Goal: Contribute content: Contribute content

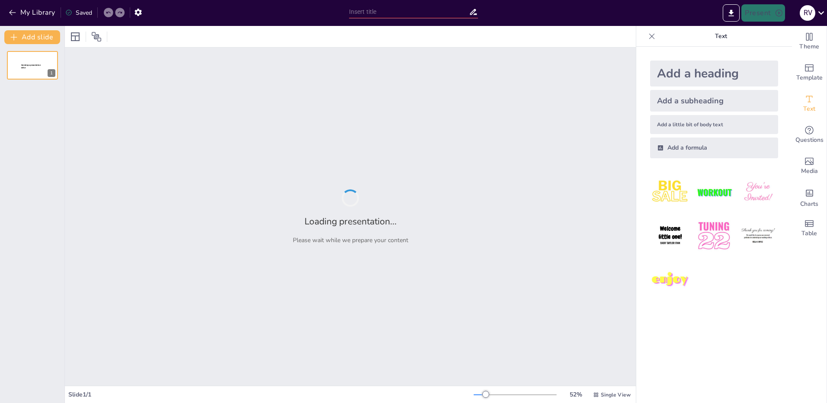
type input "From Decisions to Dreams: How My Past Shapes My Future"
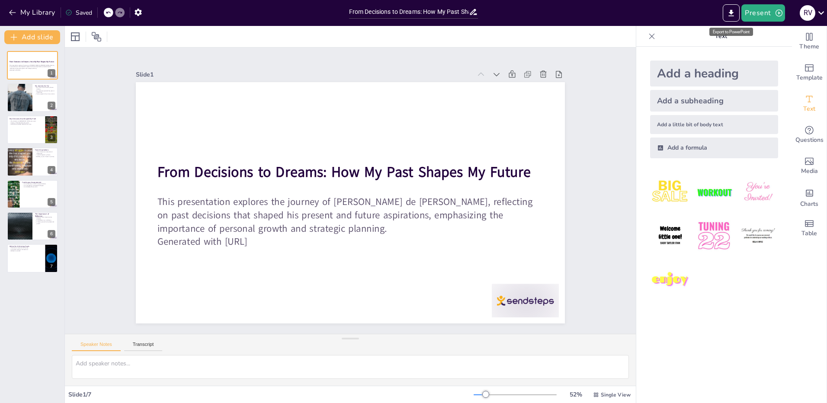
click at [732, 11] on icon "Export to PowerPoint" at bounding box center [731, 13] width 5 height 6
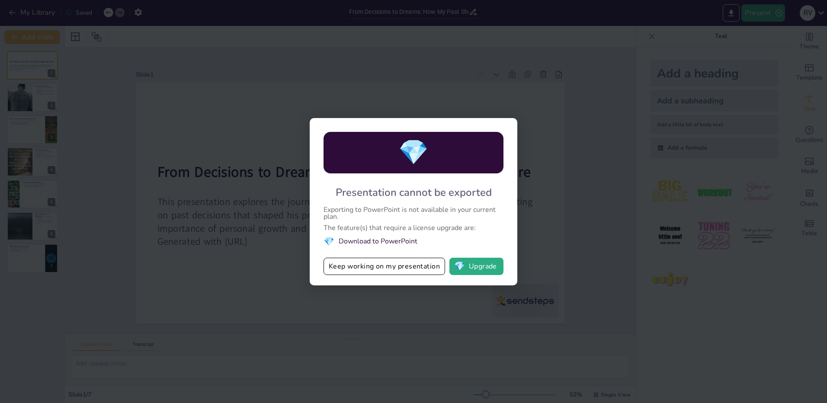
click at [383, 265] on button "Keep working on my presentation" at bounding box center [385, 266] width 122 height 17
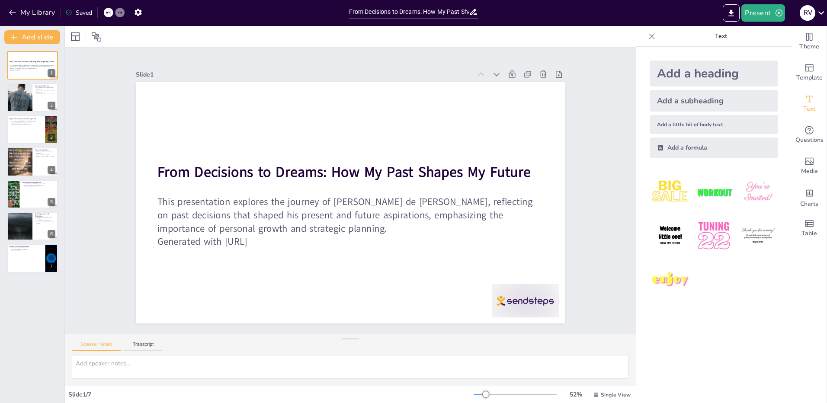
click at [36, 118] on button at bounding box center [38, 123] width 10 height 10
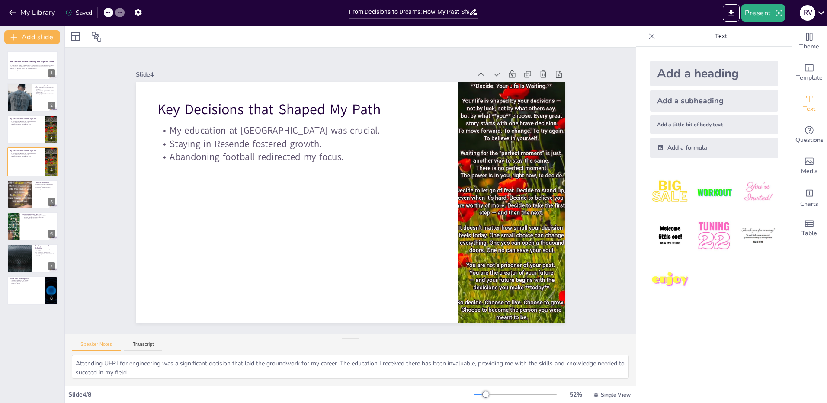
click at [34, 96] on div at bounding box center [32, 97] width 51 height 29
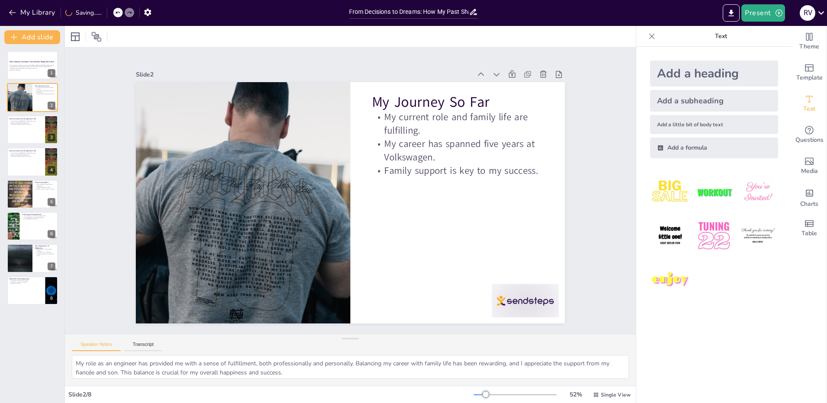
click at [32, 122] on p "Staying in Resende fostered growth." at bounding box center [26, 123] width 33 height 2
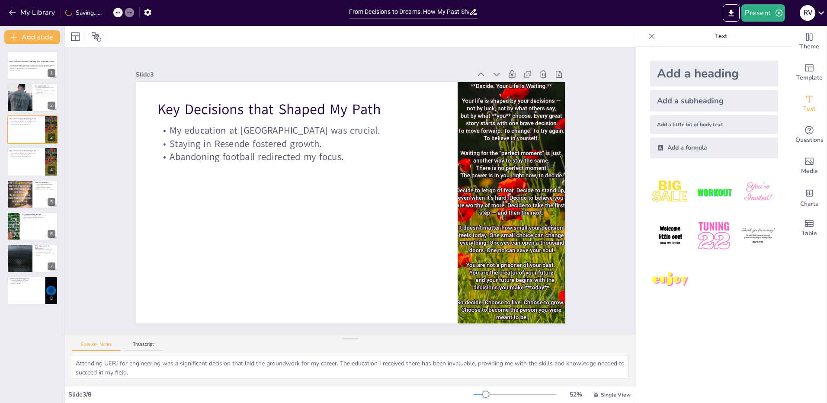
click at [25, 153] on p "My education at [GEOGRAPHIC_DATA] was crucial." at bounding box center [26, 154] width 33 height 2
click at [28, 286] on div at bounding box center [32, 290] width 51 height 29
type textarea "Persistence is a vital ingredient for success. Embracing challenges and remaini…"
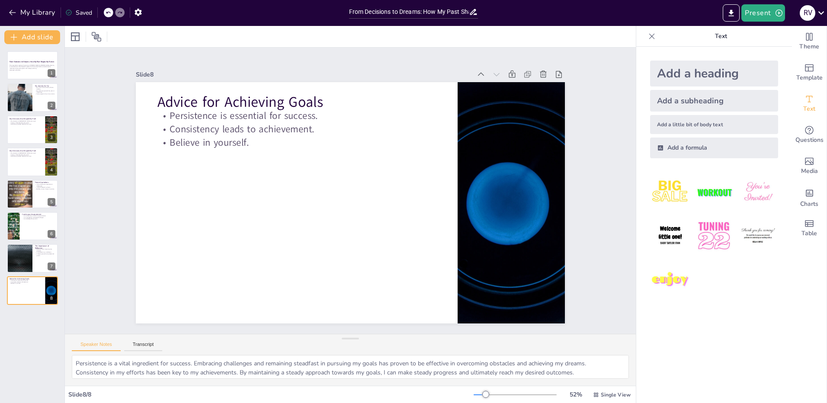
click at [777, 13] on icon "button" at bounding box center [779, 13] width 9 height 9
click at [776, 34] on li "Preview presentation" at bounding box center [777, 32] width 68 height 14
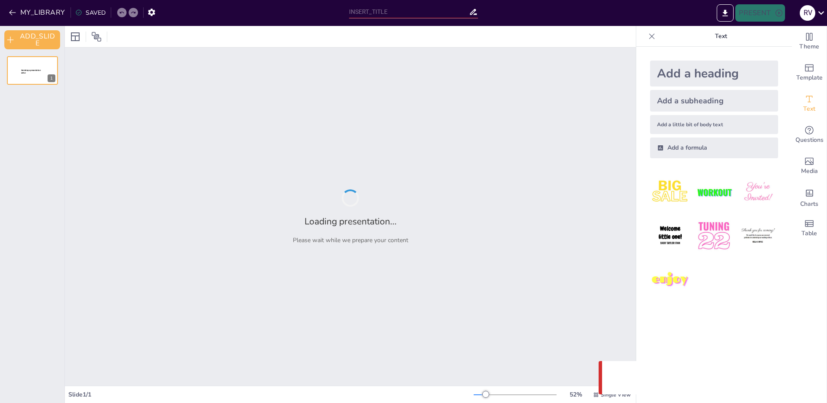
type input "From Decisions to Dreams: How My Past Shapes My Future"
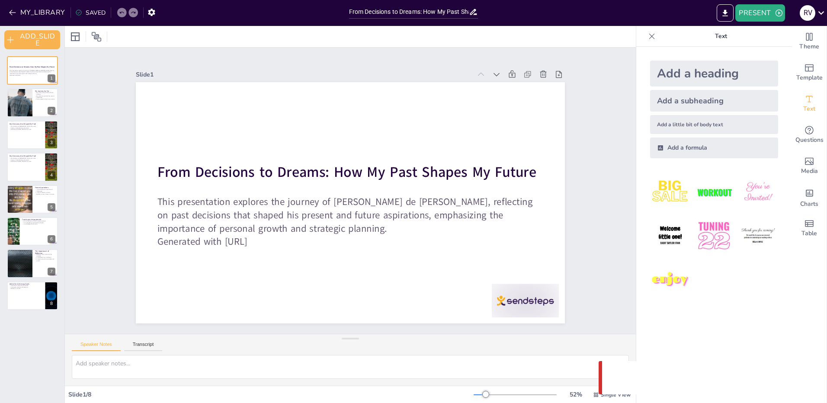
click at [44, 109] on div at bounding box center [32, 102] width 51 height 29
type textarea "My role as an engineer has provided me with a sense of fulfillment, both profes…"
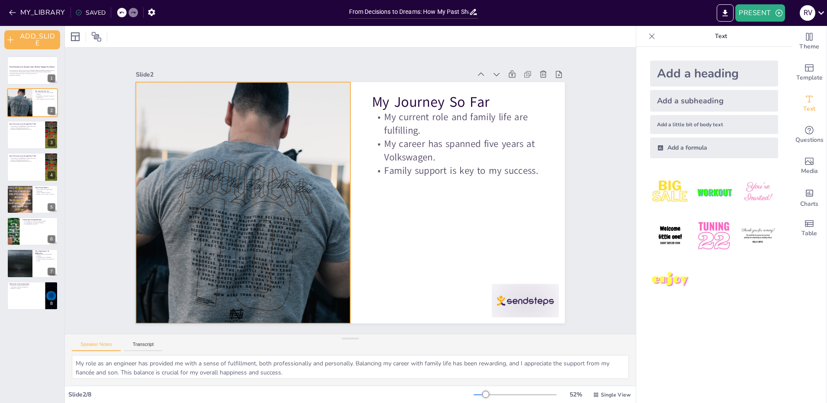
click at [240, 126] on div at bounding box center [257, 246] width 305 height 332
click at [92, 11] on div "SAVED" at bounding box center [90, 13] width 30 height 8
click at [152, 13] on icon "button" at bounding box center [151, 12] width 7 height 7
click at [725, 12] on icon "EXPORT_TO_POWERPOINT" at bounding box center [725, 13] width 5 height 6
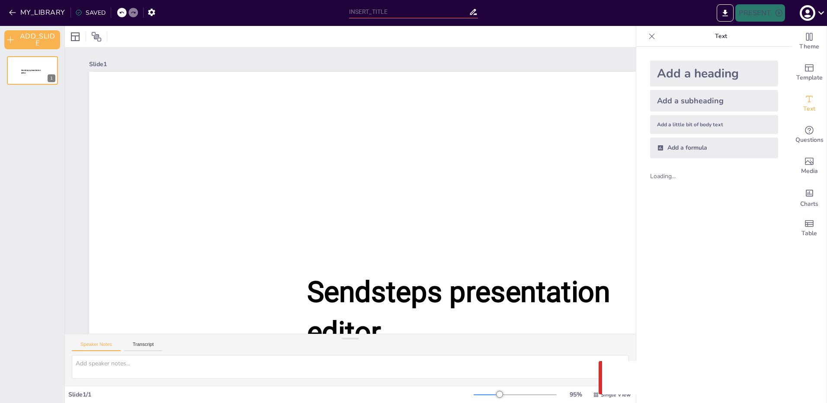
type input "From Decisions to Dreams: How My Past Shapes My Future"
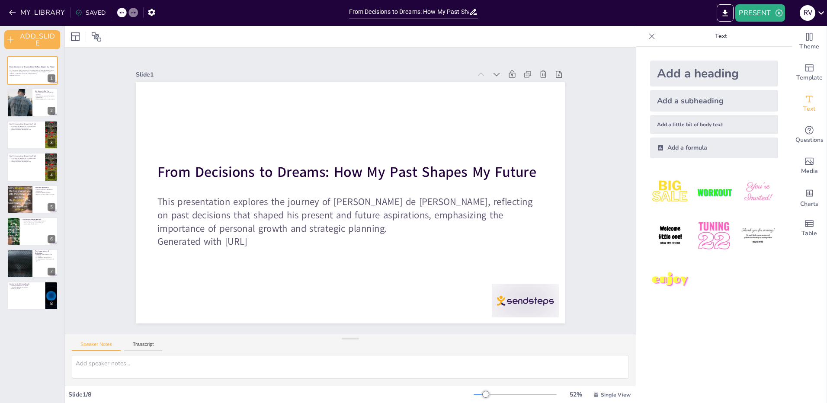
click at [42, 113] on div at bounding box center [32, 102] width 51 height 29
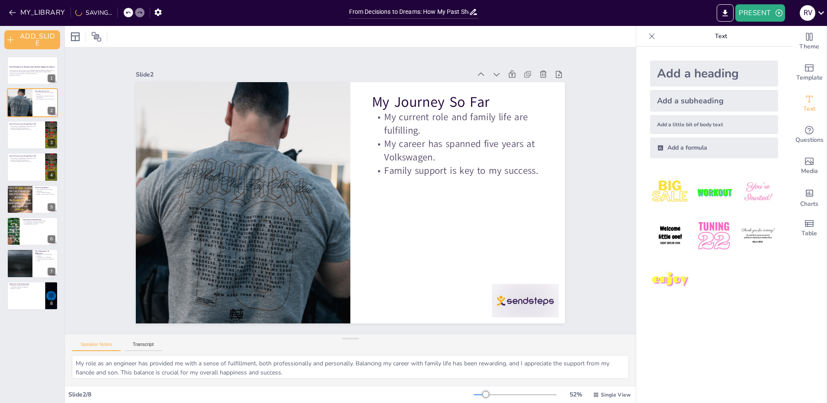
click at [32, 138] on div at bounding box center [32, 135] width 51 height 29
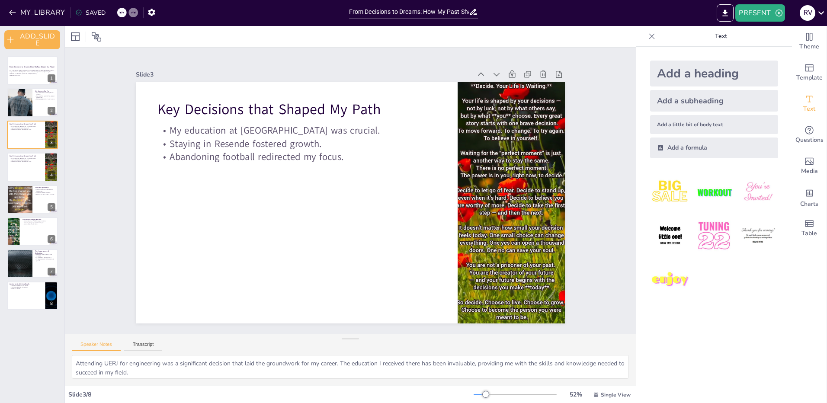
click at [27, 165] on div at bounding box center [32, 167] width 51 height 29
click at [33, 103] on div at bounding box center [32, 102] width 51 height 29
type textarea "My role as an engineer has provided me with a sense of fulfillment, both profes…"
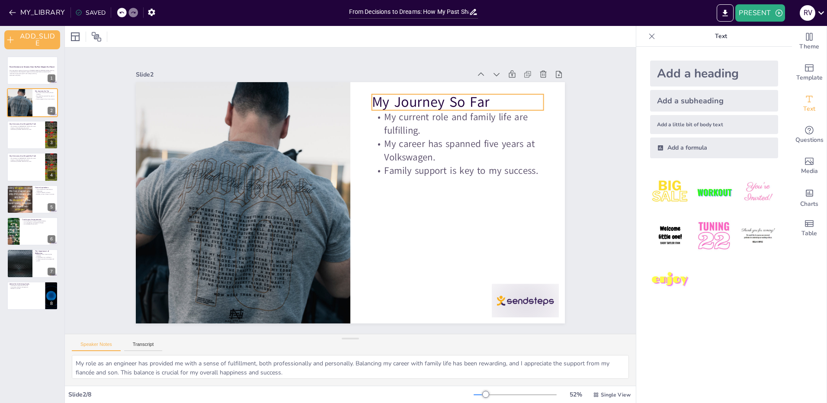
click at [429, 100] on p "My Journey So Far" at bounding box center [458, 102] width 172 height 20
click at [451, 100] on p "My Journey So Far" at bounding box center [458, 102] width 172 height 20
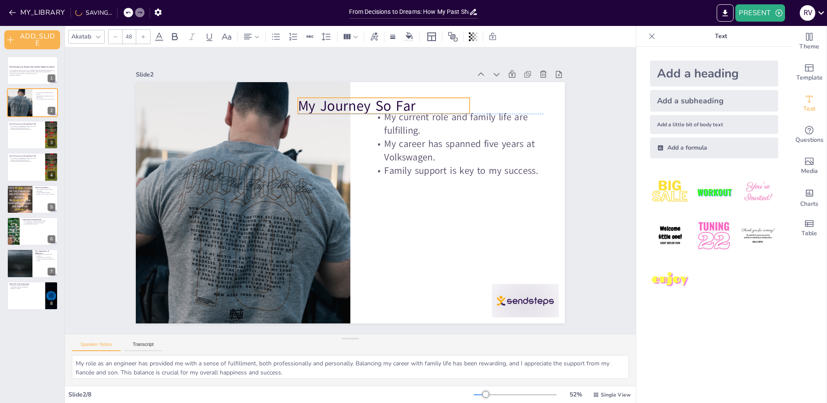
drag, startPoint x: 490, startPoint y: 99, endPoint x: 425, endPoint y: 101, distance: 64.5
click at [421, 101] on p "My Journey So Far" at bounding box center [384, 106] width 172 height 20
click at [427, 97] on p "My Journey So Far" at bounding box center [389, 106] width 172 height 20
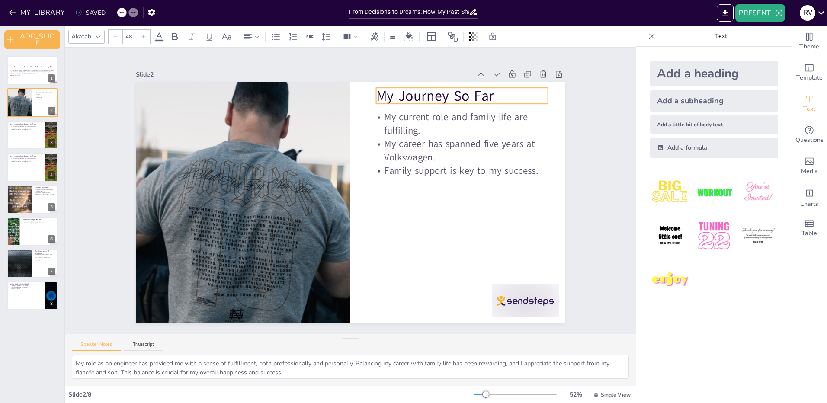
drag, startPoint x: 430, startPoint y: 96, endPoint x: 501, endPoint y: 86, distance: 71.6
click at [503, 86] on p "My Journey So Far" at bounding box center [462, 96] width 172 height 20
click at [447, 91] on p "My Journey So Far" at bounding box center [462, 97] width 172 height 20
drag, startPoint x: 484, startPoint y: 91, endPoint x: 461, endPoint y: 92, distance: 22.9
click at [461, 92] on p "My Journey So Far" at bounding box center [391, 97] width 172 height 20
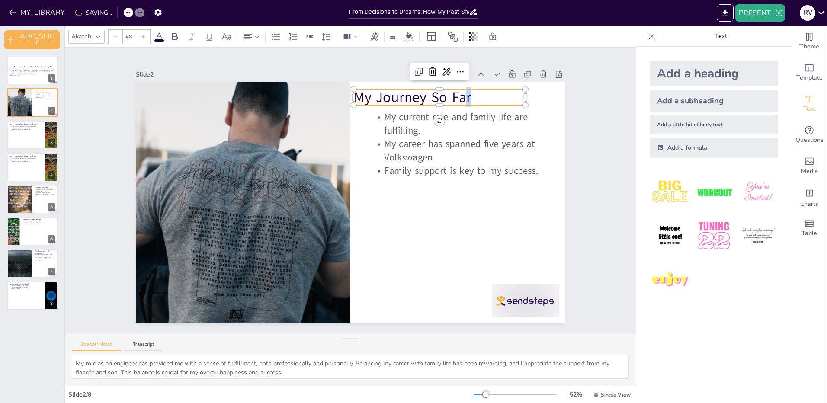
click at [466, 93] on p "My Journey So Far" at bounding box center [440, 97] width 172 height 20
drag, startPoint x: 466, startPoint y: 93, endPoint x: 479, endPoint y: 90, distance: 13.3
click at [479, 90] on p "My Journey So Far" at bounding box center [453, 94] width 172 height 20
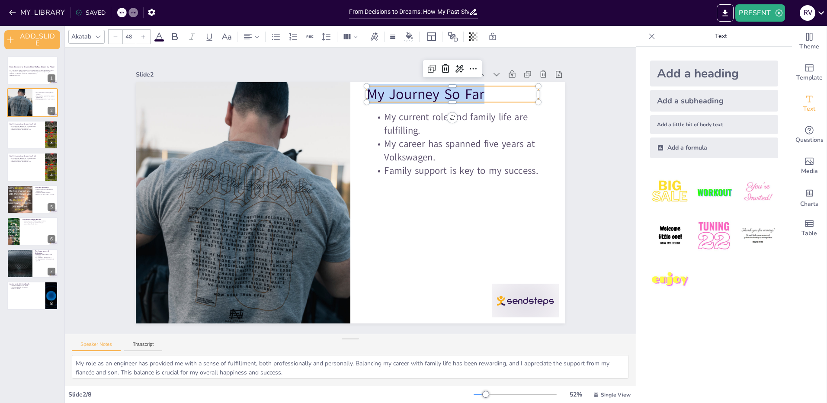
copy p "My Journey So Far"
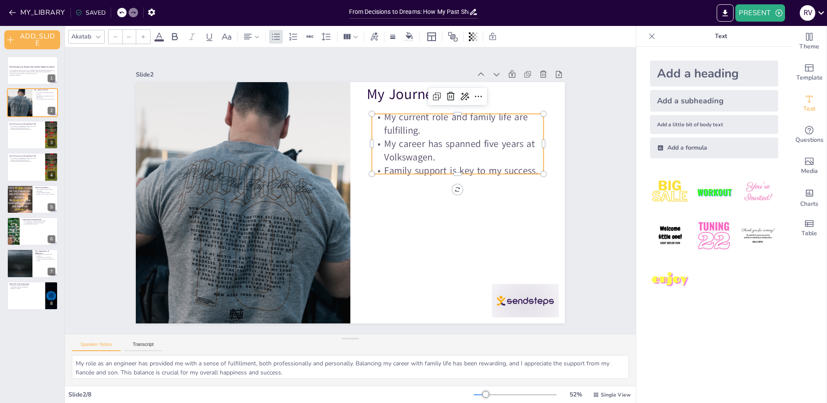
type input "32"
click at [426, 119] on p "My current role and family life are fulfilling." at bounding box center [458, 124] width 172 height 27
click at [524, 166] on p "Family support is key to my success." at bounding box center [458, 170] width 172 height 13
click at [403, 115] on p "My current role and family life are fulfilling." at bounding box center [458, 124] width 172 height 27
click at [413, 127] on p "My current role and family life are fulfilling." at bounding box center [458, 124] width 172 height 27
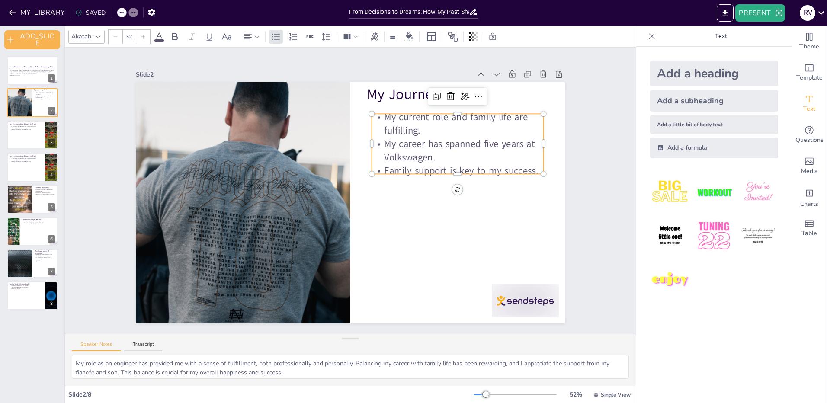
click at [529, 166] on p "Family support is key to my success." at bounding box center [458, 170] width 172 height 13
drag, startPoint x: 511, startPoint y: 146, endPoint x: 510, endPoint y: 141, distance: 5.1
click at [511, 146] on p "My career has spanned five years at Volkswagen." at bounding box center [456, 150] width 172 height 27
click at [510, 141] on p "My career has spanned five years at Volkswagen." at bounding box center [453, 150] width 172 height 27
click at [500, 139] on p "My career has spanned five years at Volkswagen." at bounding box center [453, 150] width 172 height 27
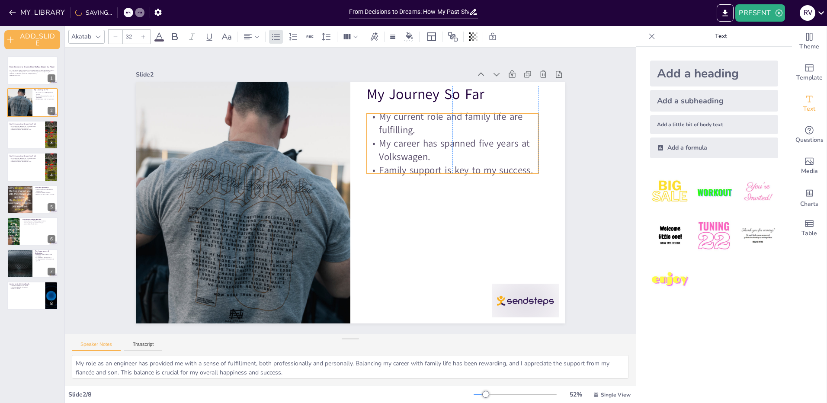
click at [450, 132] on p "My current role and family life are fulfilling." at bounding box center [453, 123] width 172 height 27
click at [393, 125] on p "My current role and family life are fulfilling." at bounding box center [453, 123] width 172 height 27
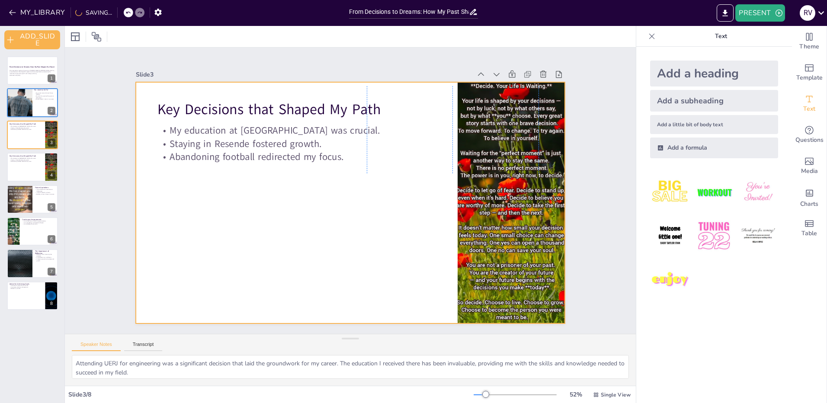
type textarea "My role as an engineer has provided me with a sense of fulfillment, both profes…"
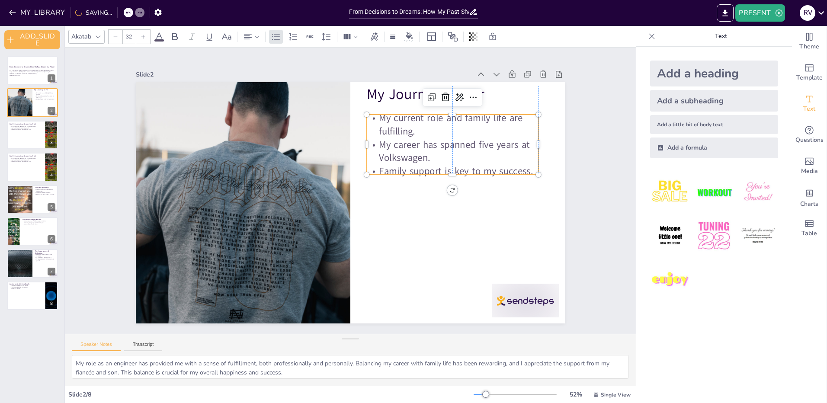
click at [447, 129] on p "My current role and family life are fulfilling." at bounding box center [453, 124] width 172 height 27
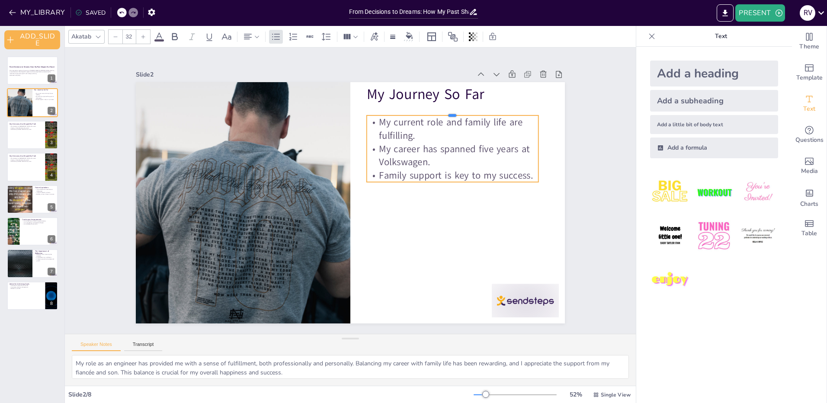
drag, startPoint x: 463, startPoint y: 110, endPoint x: 475, endPoint y: 111, distance: 12.6
click at [475, 111] on div at bounding box center [453, 112] width 172 height 7
click at [442, 120] on p "My current role and family life are fulfilling." at bounding box center [453, 129] width 172 height 27
click at [456, 96] on icon at bounding box center [460, 98] width 9 height 8
click at [469, 96] on icon at bounding box center [473, 98] width 10 height 10
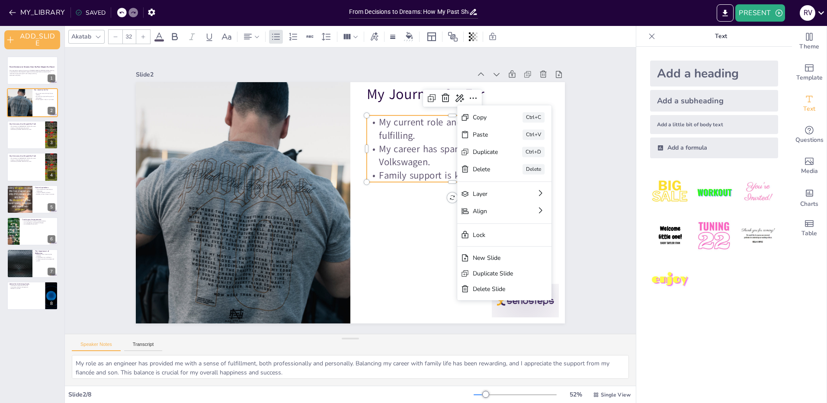
click at [489, 116] on div "Copy" at bounding box center [486, 117] width 26 height 8
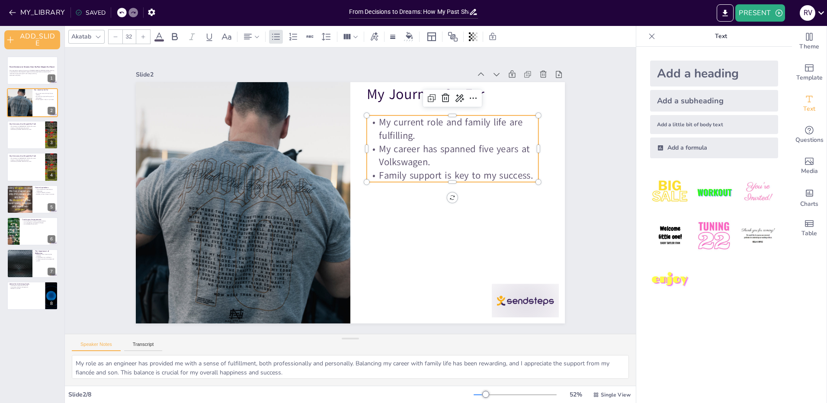
click at [437, 165] on p "My career has spanned five years at Volkswagen." at bounding box center [453, 155] width 172 height 27
click at [457, 178] on p "Family support is key to my success." at bounding box center [453, 175] width 172 height 13
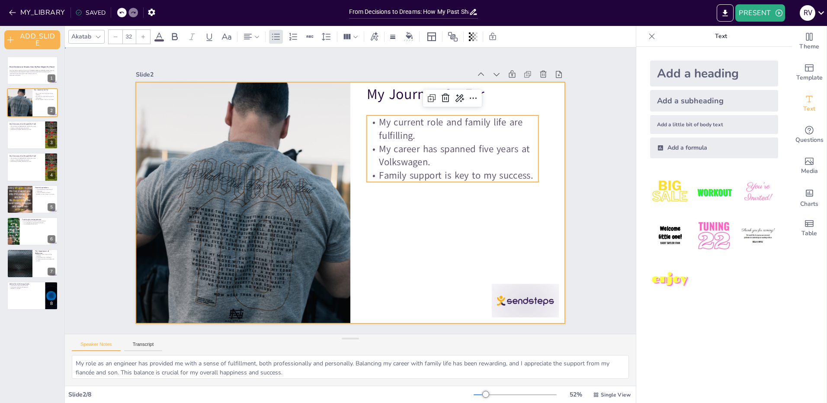
click at [468, 183] on div at bounding box center [350, 202] width 429 height 241
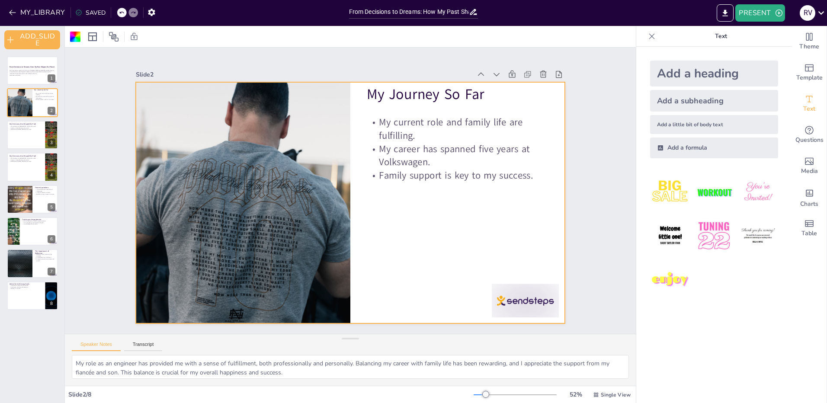
click at [445, 194] on div at bounding box center [350, 202] width 429 height 241
click at [451, 181] on div at bounding box center [350, 202] width 429 height 241
click at [460, 173] on p "Family support is key to my success." at bounding box center [453, 175] width 172 height 13
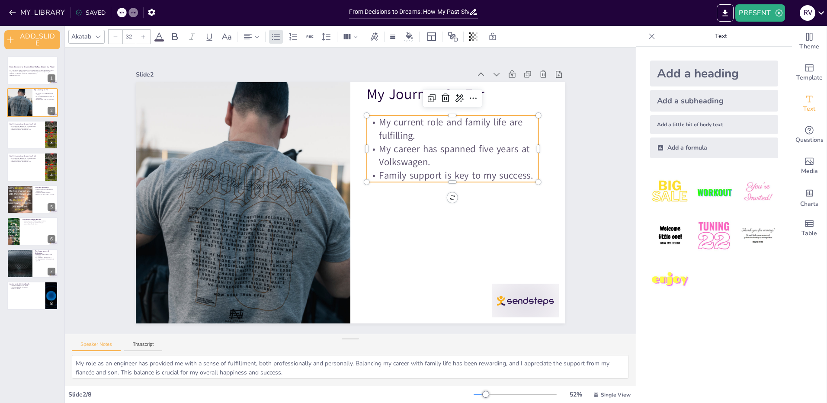
click at [428, 96] on icon at bounding box center [432, 98] width 10 height 10
type input "32"
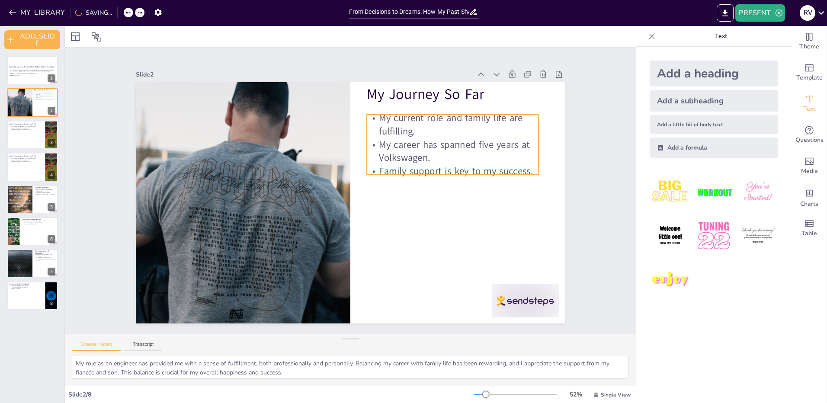
click at [447, 173] on div "My Journey So Far My current role and family life are fulfilling. My career has…" at bounding box center [350, 202] width 429 height 241
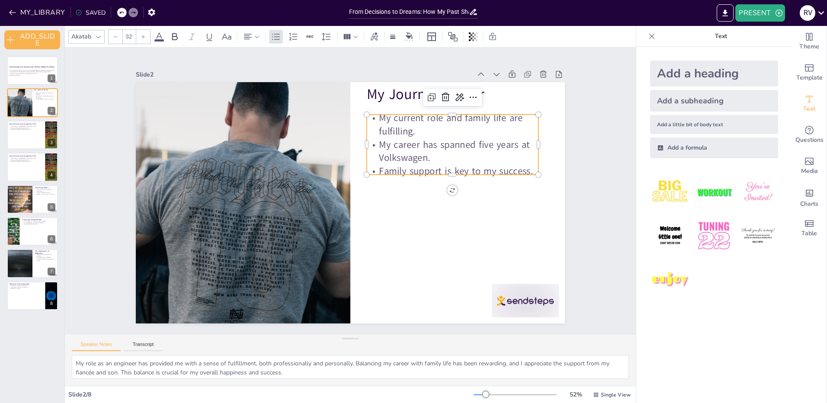
click at [455, 170] on p "Family support is key to my success." at bounding box center [453, 171] width 172 height 13
click at [453, 175] on div at bounding box center [453, 178] width 172 height 7
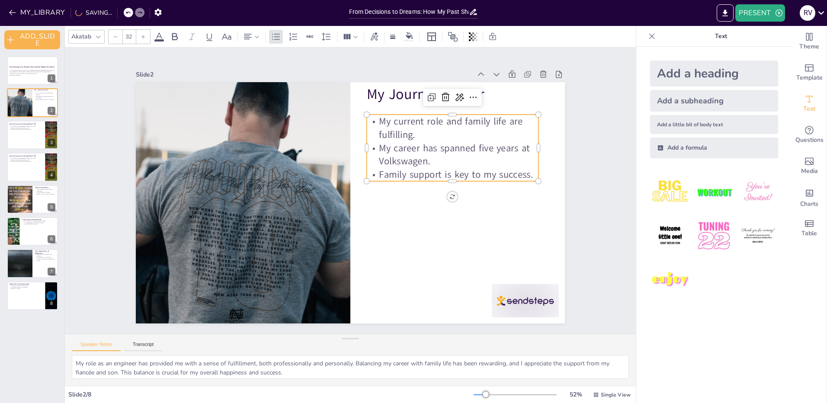
click at [470, 95] on icon at bounding box center [473, 97] width 10 height 10
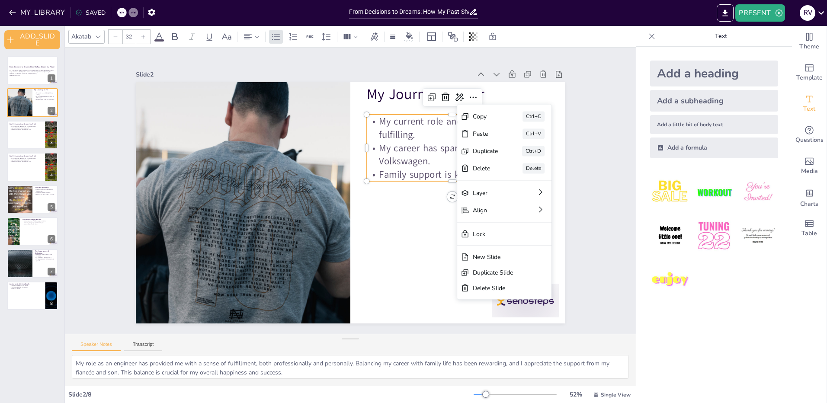
click at [489, 133] on div "Paste" at bounding box center [486, 134] width 26 height 8
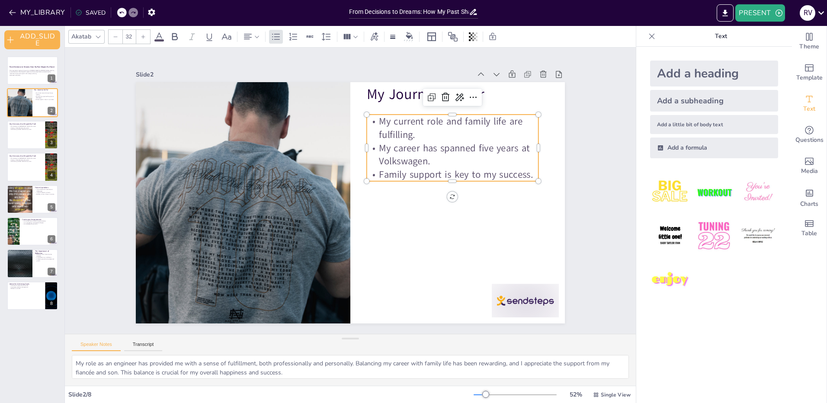
click at [465, 152] on p "My career has spanned five years at Volkswagen." at bounding box center [453, 154] width 172 height 27
click at [468, 96] on icon at bounding box center [473, 97] width 10 height 10
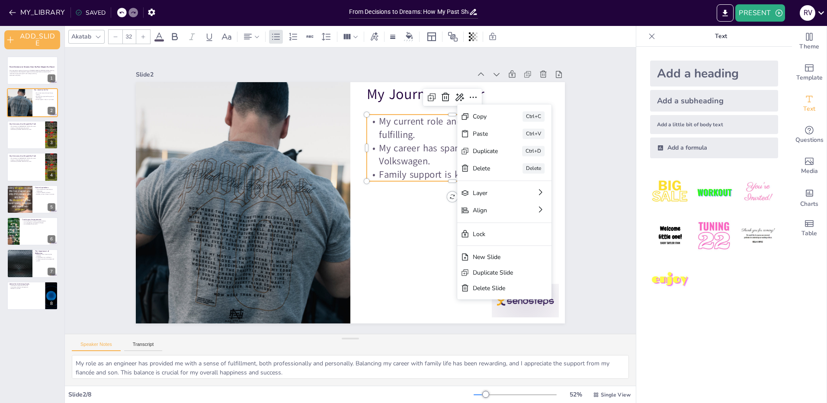
click at [483, 120] on div "Copy" at bounding box center [486, 117] width 26 height 8
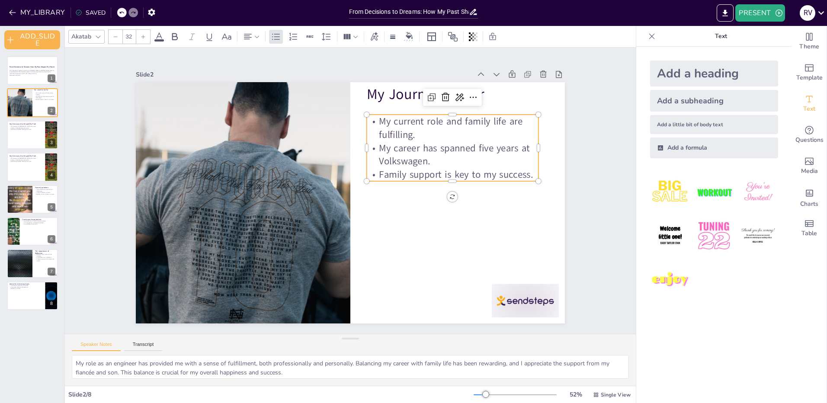
click at [724, 341] on div "Add a heading Add a subheading Add a little bit of body text Add a formula" at bounding box center [714, 225] width 156 height 357
click at [10, 70] on p "This presentation explores the journey of [PERSON_NAME] de [PERSON_NAME], refle…" at bounding box center [33, 72] width 46 height 5
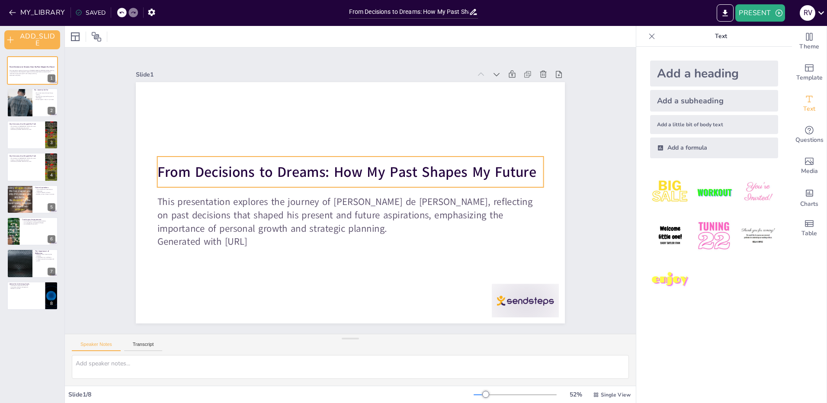
click at [260, 169] on strong "From Decisions to Dreams: How My Past Shapes My Future" at bounding box center [347, 171] width 379 height 19
click at [145, 343] on button "Transcript" at bounding box center [143, 347] width 39 height 10
click at [106, 345] on button "Speaker Notes" at bounding box center [96, 347] width 49 height 10
click at [39, 96] on icon at bounding box center [37, 95] width 5 height 5
type textarea "My role as an engineer has provided me with a sense of fulfillment, both profes…"
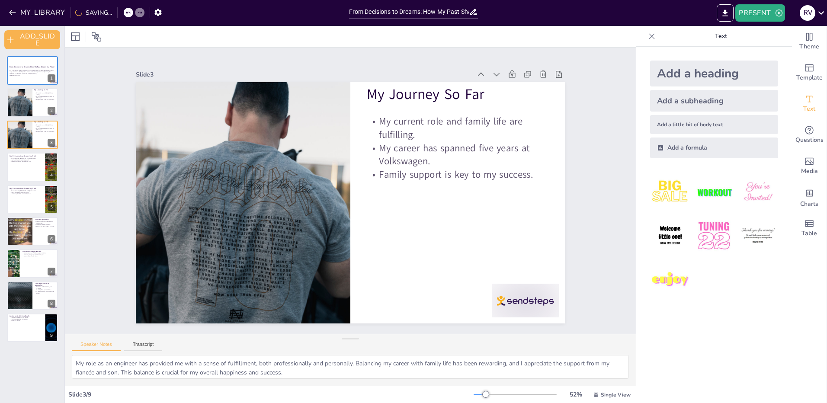
click at [139, 344] on button "Transcript" at bounding box center [143, 347] width 39 height 10
click at [105, 342] on button "Speaker Notes" at bounding box center [96, 347] width 49 height 10
click at [143, 342] on button "Transcript" at bounding box center [143, 347] width 39 height 10
click at [117, 340] on div "Speaker Notes Transcript" at bounding box center [350, 344] width 571 height 21
click at [97, 345] on button "Speaker Notes" at bounding box center [96, 347] width 49 height 10
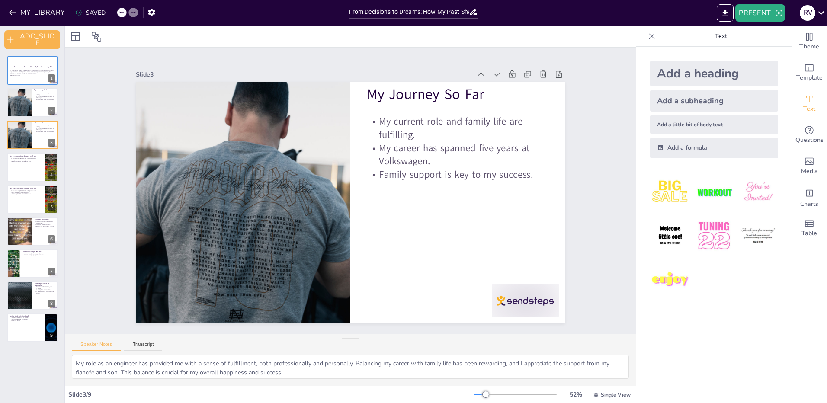
click at [146, 347] on button "Transcript" at bounding box center [143, 347] width 39 height 10
click at [107, 338] on div "Speaker Notes Transcript" at bounding box center [350, 344] width 571 height 21
click at [107, 343] on button "Speaker Notes" at bounding box center [96, 347] width 49 height 10
drag, startPoint x: 289, startPoint y: 372, endPoint x: 65, endPoint y: 358, distance: 224.5
click at [65, 358] on div "My role as an engineer has provided me with a sense of fulfillment, both profes…" at bounding box center [350, 370] width 571 height 31
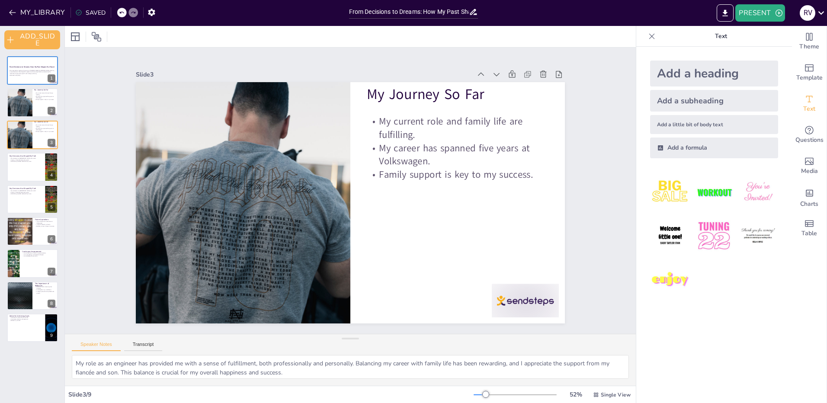
click at [299, 389] on div "Slide 3 / 9 52 % Single View" at bounding box center [350, 395] width 571 height 14
click at [152, 345] on button "Transcript" at bounding box center [143, 347] width 39 height 10
click at [148, 345] on button "Transcript" at bounding box center [143, 347] width 39 height 10
click at [99, 344] on button "Speaker Notes" at bounding box center [96, 347] width 49 height 10
click at [152, 343] on button "Transcript" at bounding box center [143, 347] width 39 height 10
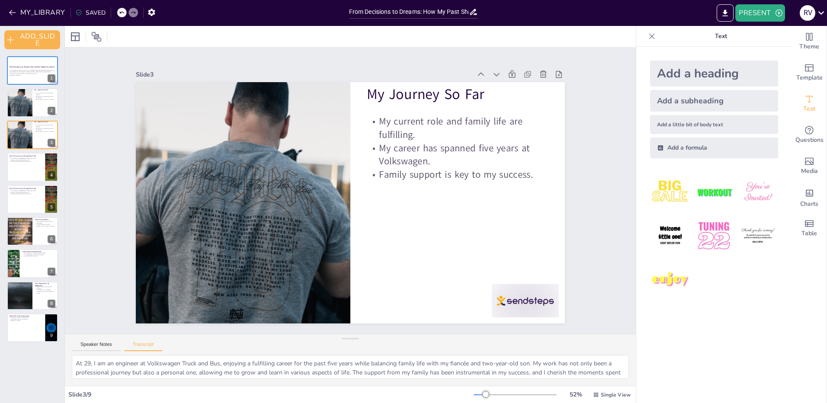
click at [84, 343] on button "Speaker Notes" at bounding box center [96, 347] width 49 height 10
click at [29, 165] on div at bounding box center [32, 167] width 51 height 29
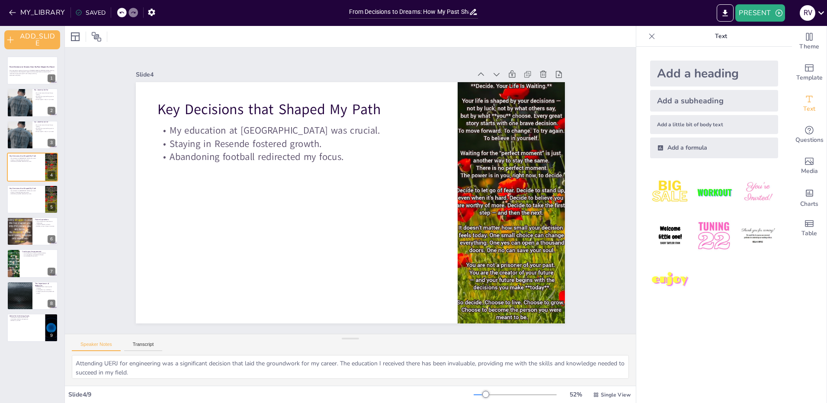
click at [35, 199] on div at bounding box center [32, 199] width 51 height 29
click at [27, 204] on div at bounding box center [32, 199] width 51 height 29
click at [29, 163] on div at bounding box center [32, 167] width 51 height 29
click at [18, 197] on div at bounding box center [32, 199] width 51 height 29
click at [24, 163] on div at bounding box center [32, 167] width 51 height 29
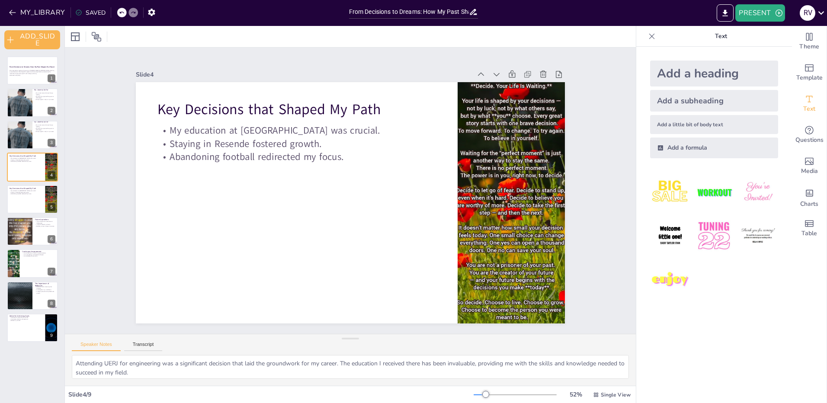
click at [19, 201] on div at bounding box center [32, 199] width 51 height 29
click at [22, 235] on div at bounding box center [19, 231] width 33 height 29
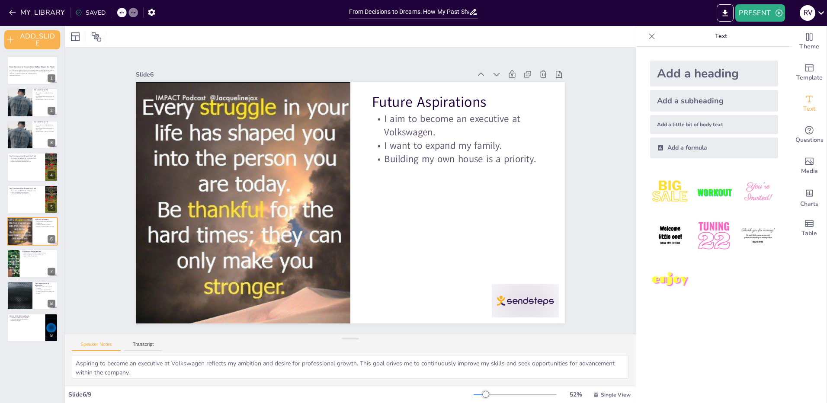
click at [26, 261] on div at bounding box center [32, 263] width 51 height 29
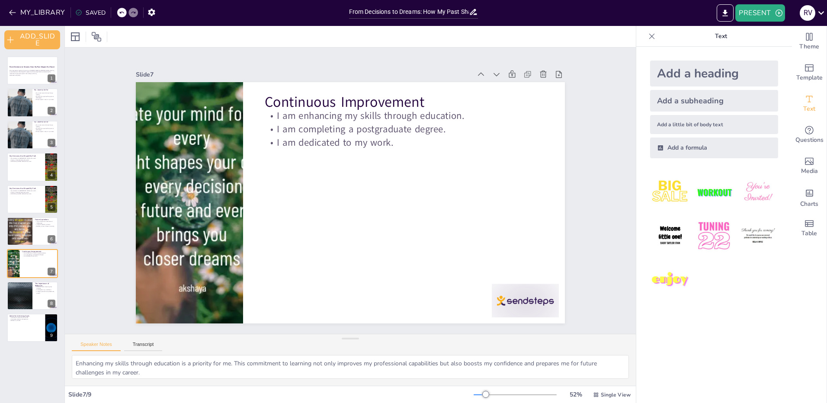
click at [32, 289] on div at bounding box center [19, 296] width 51 height 29
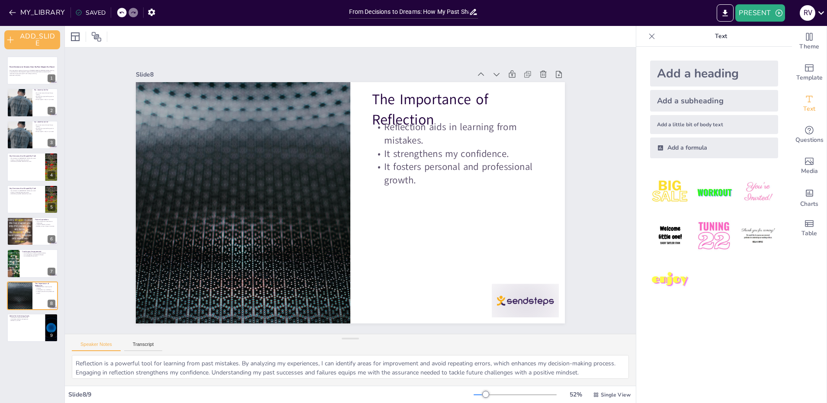
click at [31, 321] on p "Believe in yourself." at bounding box center [26, 321] width 33 height 2
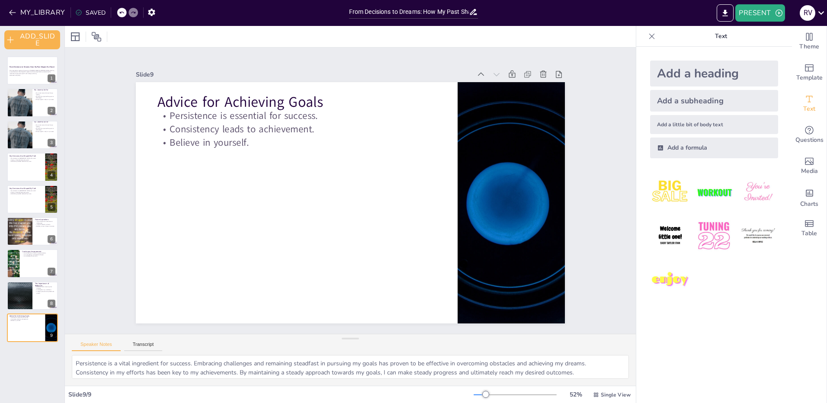
click at [33, 167] on div at bounding box center [32, 167] width 51 height 29
type textarea "Attending UERJ for engineering was a significant decision that laid the groundw…"
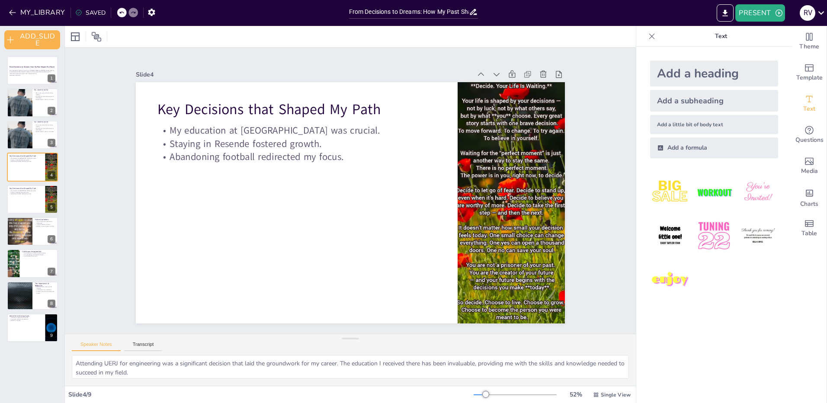
click at [141, 347] on button "Transcript" at bounding box center [143, 347] width 39 height 10
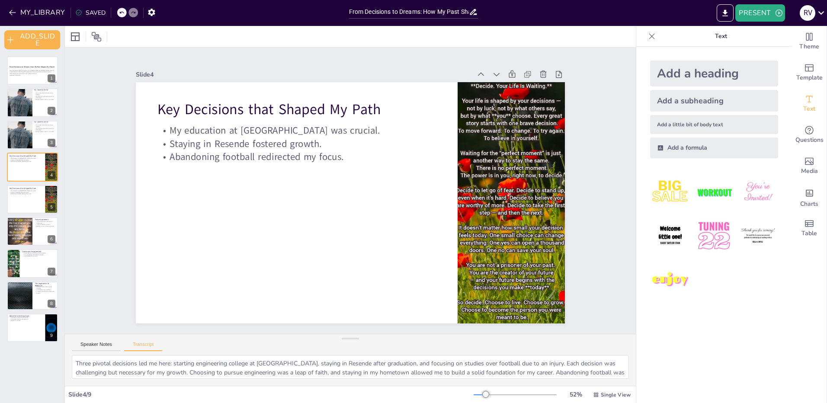
click at [106, 348] on button "Speaker Notes" at bounding box center [96, 347] width 49 height 10
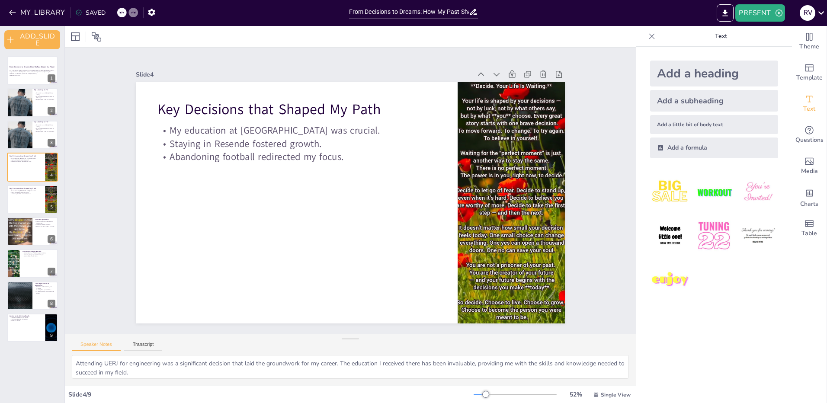
click at [140, 346] on button "Transcript" at bounding box center [143, 347] width 39 height 10
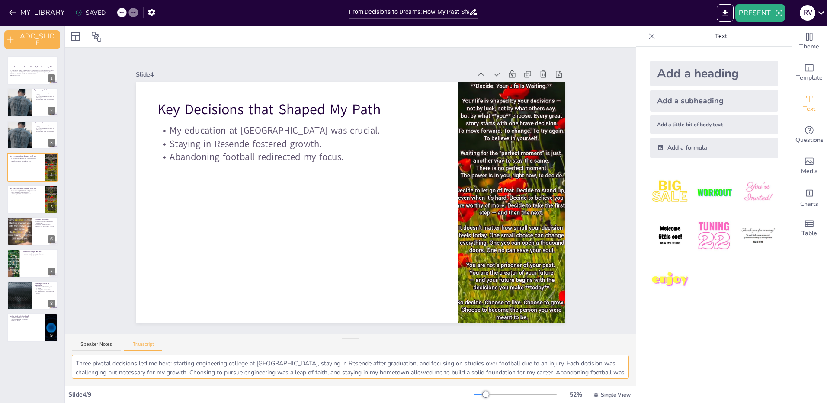
click at [265, 375] on textarea "Three pivotal decisions led me here: starting engineering college at UERJ, stay…" at bounding box center [350, 367] width 557 height 24
click at [98, 350] on button "Speaker Notes" at bounding box center [96, 347] width 49 height 10
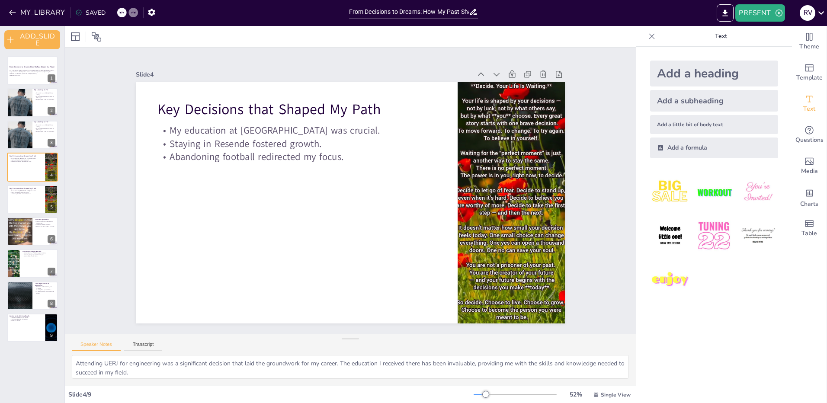
click at [24, 232] on div at bounding box center [19, 231] width 33 height 29
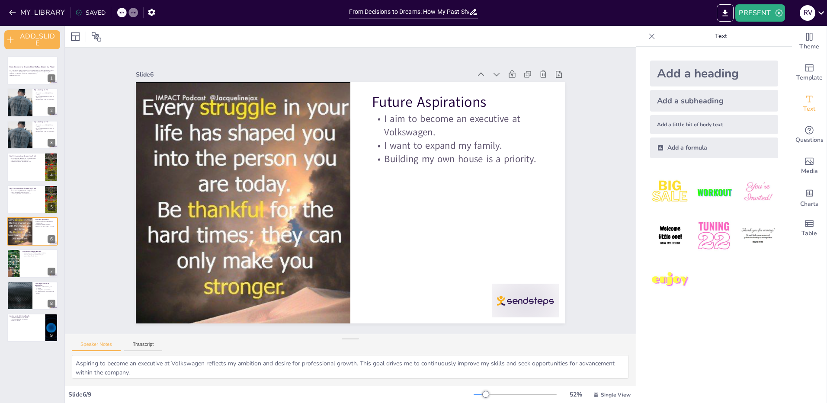
click at [40, 267] on div at bounding box center [32, 263] width 51 height 29
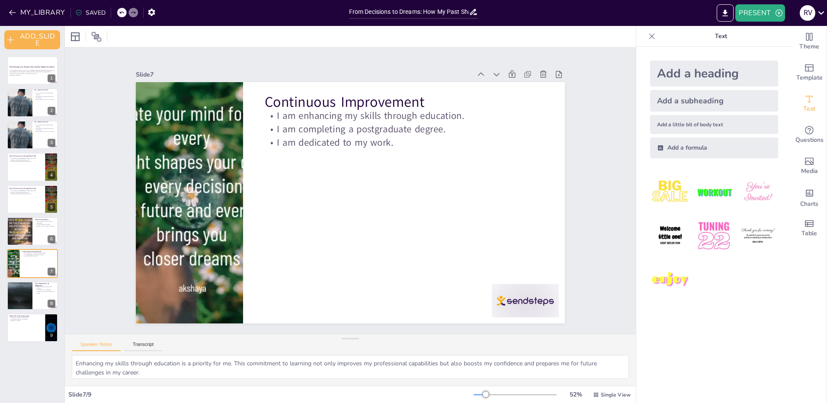
click at [29, 290] on div at bounding box center [19, 296] width 51 height 29
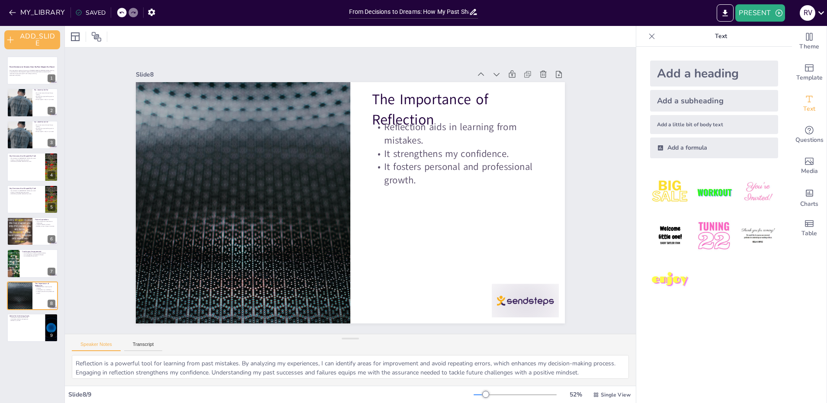
click at [28, 333] on div at bounding box center [32, 328] width 51 height 29
type textarea "Persistence is a vital ingredient for success. Embracing challenges and remaini…"
